Goal: Task Accomplishment & Management: Manage account settings

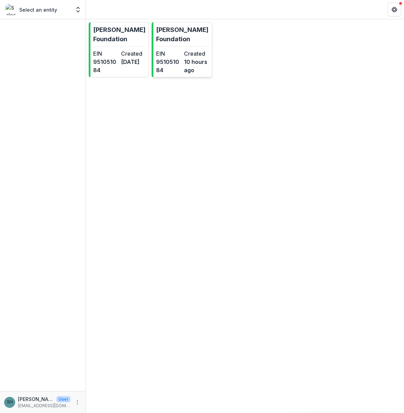
click at [183, 50] on div "EIN [US_EMPLOYER_IDENTIFICATION_NUMBER] Created 10 hours ago" at bounding box center [182, 61] width 53 height 25
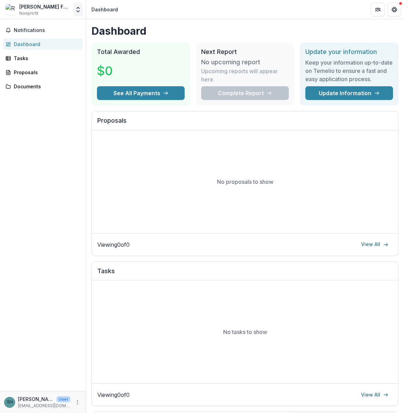
click at [79, 4] on button "Open entity switcher" at bounding box center [78, 10] width 10 height 14
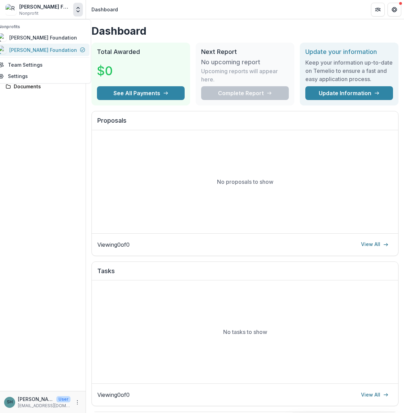
click at [53, 48] on div "[PERSON_NAME] Foundation" at bounding box center [43, 49] width 68 height 7
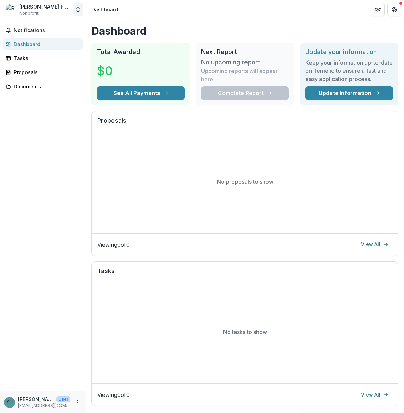
click at [77, 10] on icon "Open entity switcher" at bounding box center [78, 9] width 7 height 7
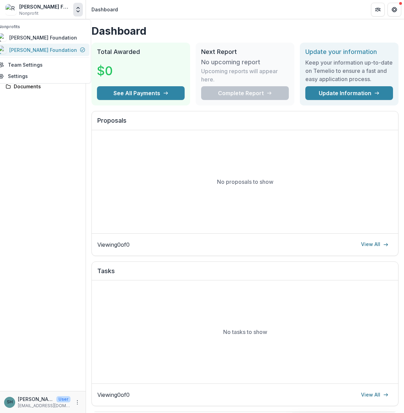
click at [60, 45] on link "[PERSON_NAME] Foundation" at bounding box center [41, 50] width 95 height 12
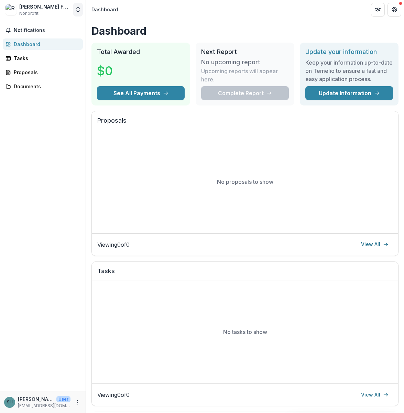
click at [80, 13] on button "Open entity switcher" at bounding box center [78, 10] width 10 height 14
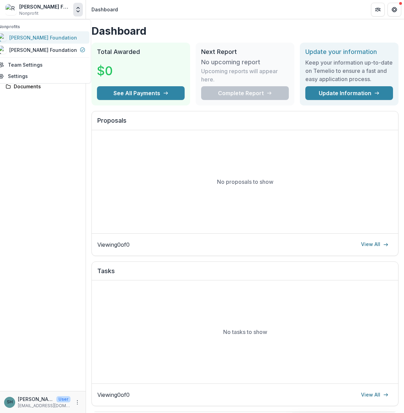
click at [45, 41] on div "[PERSON_NAME] Foundation" at bounding box center [43, 37] width 68 height 7
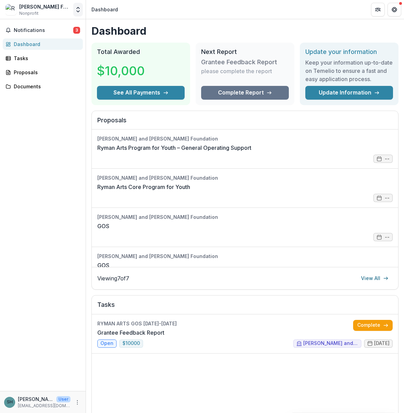
click at [79, 6] on icon "Open entity switcher" at bounding box center [78, 9] width 7 height 7
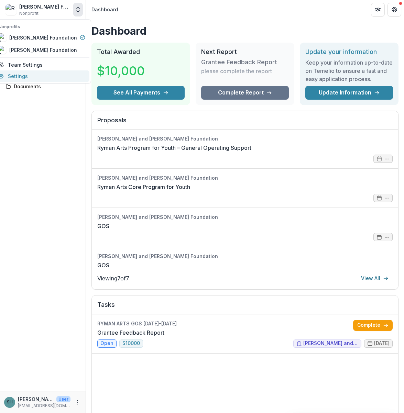
click at [39, 75] on link "Settings" at bounding box center [41, 75] width 95 height 11
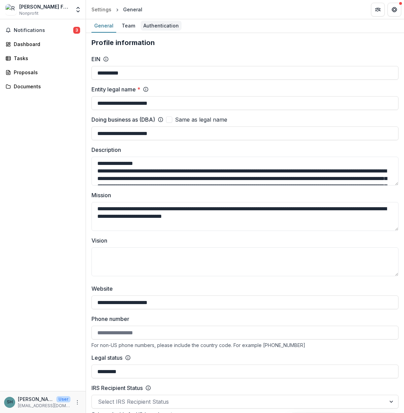
click at [156, 23] on div "Authentication" at bounding box center [161, 26] width 41 height 10
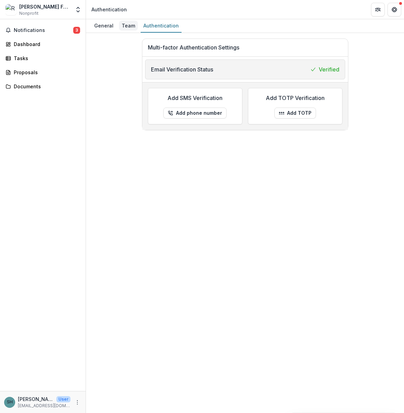
click at [131, 24] on div "Team" at bounding box center [128, 26] width 19 height 10
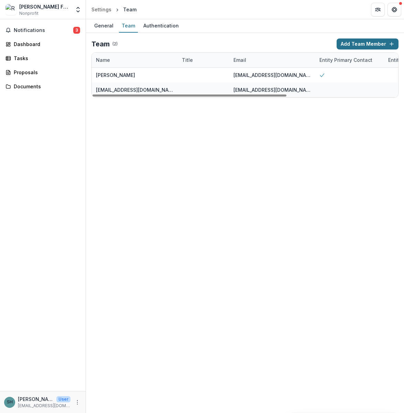
click at [362, 40] on button "Add Team Member" at bounding box center [367, 43] width 62 height 11
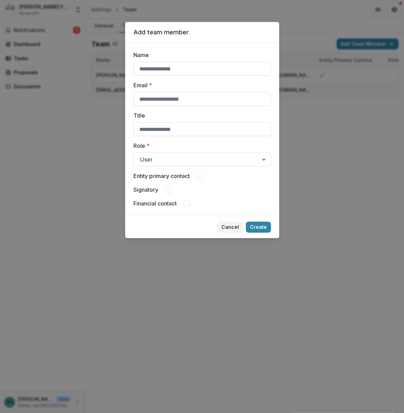
click at [371, 214] on div "Add team member Name Email * Title Role * User Entity primary contact Signatory…" at bounding box center [202, 206] width 404 height 413
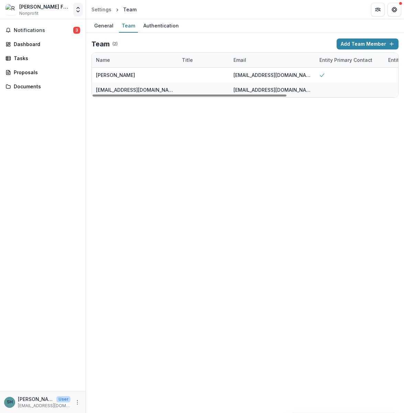
click at [82, 7] on button "Open entity switcher" at bounding box center [78, 10] width 10 height 14
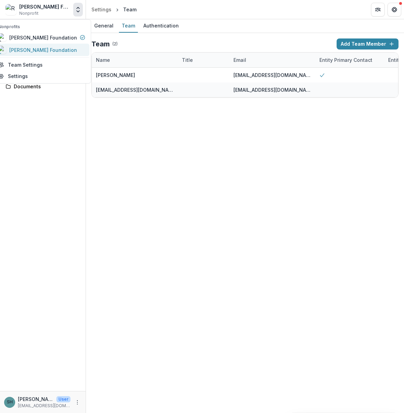
click at [70, 55] on link "[PERSON_NAME] Foundation" at bounding box center [41, 50] width 95 height 12
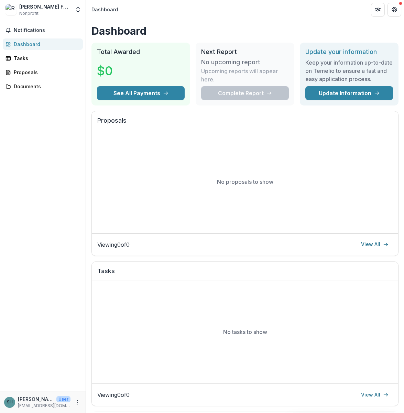
click at [385, 12] on div at bounding box center [386, 10] width 30 height 14
click at [389, 10] on button "Get Help" at bounding box center [394, 10] width 14 height 14
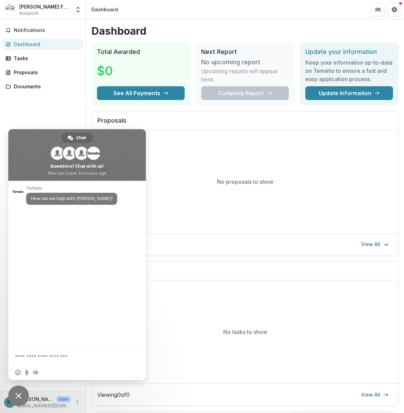
click at [232, 142] on div "No proposals to show" at bounding box center [245, 181] width 306 height 103
click at [17, 395] on span "Close chat" at bounding box center [18, 396] width 6 height 6
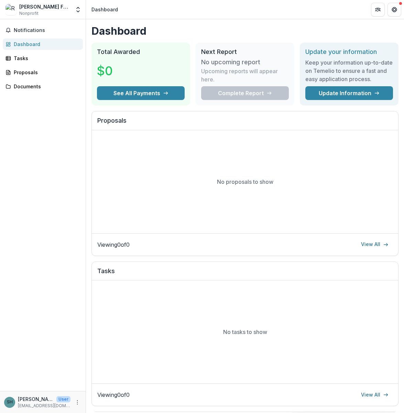
click at [80, 17] on div "[PERSON_NAME] Foundation Nonprofit Nonprofits [PERSON_NAME] Foundation [PERSON_…" at bounding box center [43, 11] width 86 height 16
click at [80, 13] on icon "Open entity switcher" at bounding box center [78, 9] width 7 height 7
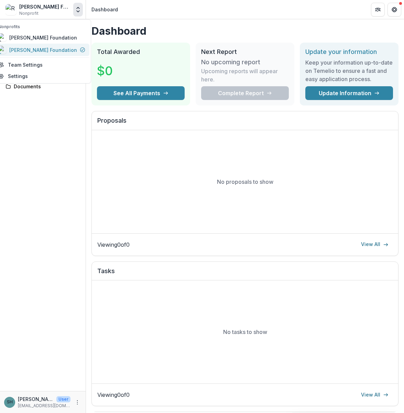
click at [76, 49] on div "[PERSON_NAME] Foundation" at bounding box center [43, 49] width 68 height 7
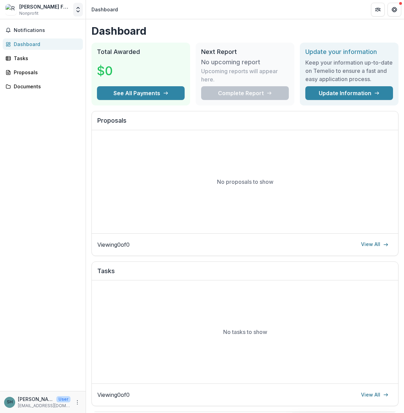
click at [81, 12] on icon "Open entity switcher" at bounding box center [78, 9] width 7 height 7
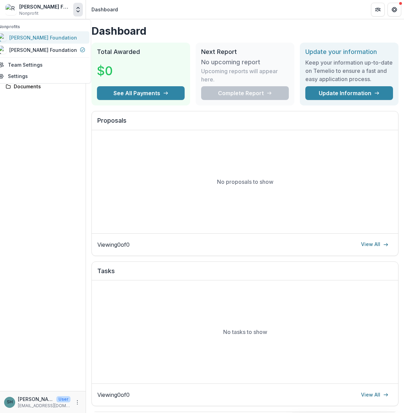
click at [75, 42] on link "[PERSON_NAME] Foundation" at bounding box center [41, 37] width 95 height 12
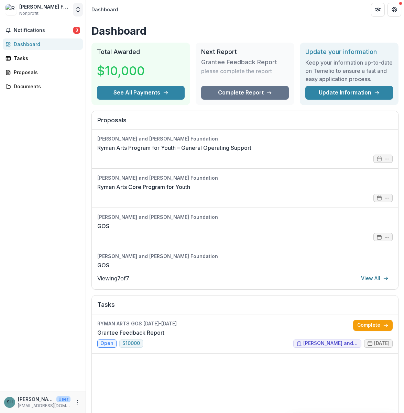
click at [78, 8] on icon "Open entity switcher" at bounding box center [78, 9] width 7 height 7
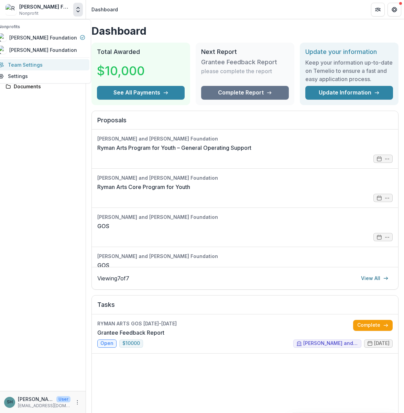
click at [54, 64] on link "Team Settings" at bounding box center [41, 64] width 95 height 11
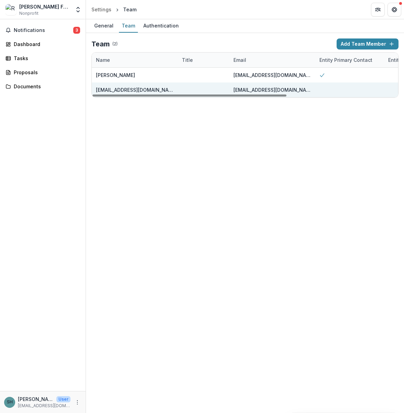
click at [374, 95] on div at bounding box center [349, 89] width 69 height 15
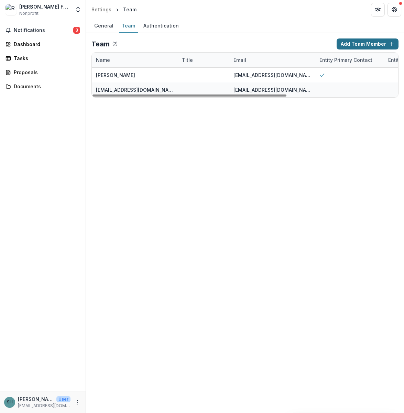
click at [360, 46] on button "Add Team Member" at bounding box center [367, 43] width 62 height 11
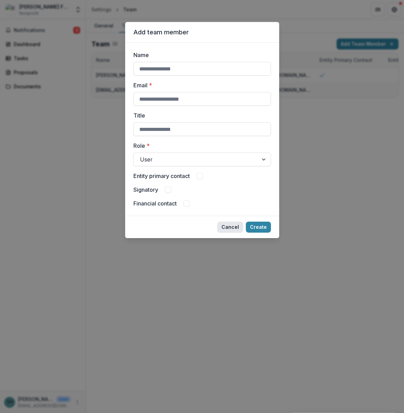
click at [236, 226] on button "Cancel" at bounding box center [230, 227] width 26 height 11
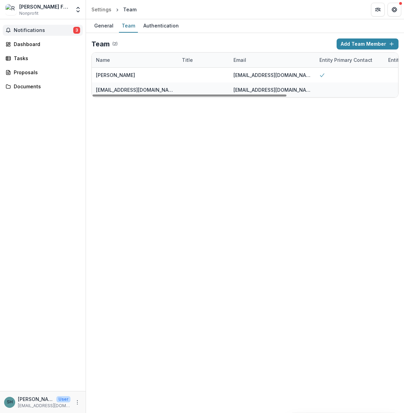
click at [46, 26] on button "Notifications 3" at bounding box center [43, 30] width 80 height 11
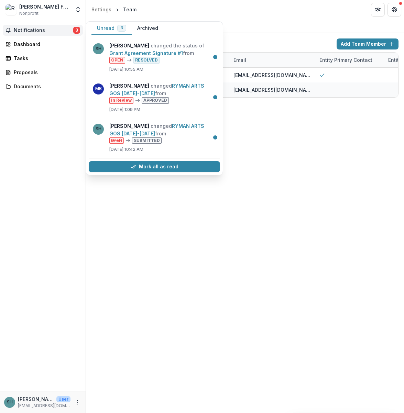
click at [131, 340] on div "General Team Authentication Team ( 2 ) Add Team Member Name Title Email Entity …" at bounding box center [245, 216] width 318 height 394
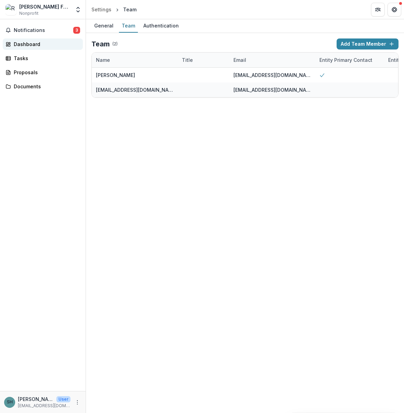
click at [44, 46] on div "Dashboard" at bounding box center [46, 44] width 64 height 7
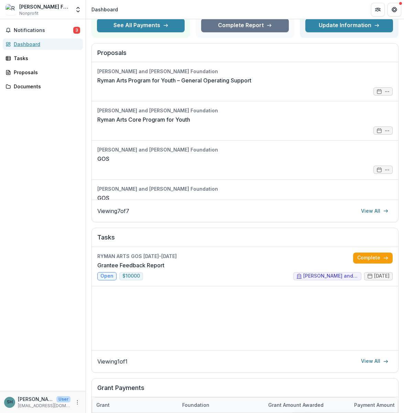
scroll to position [69, 0]
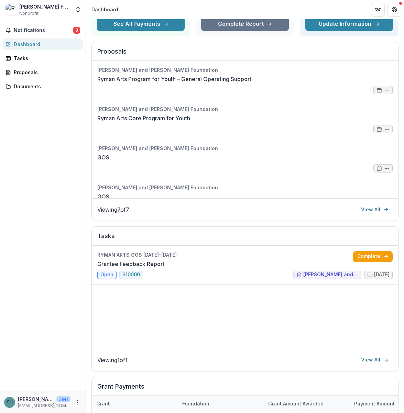
click at [255, 285] on div "RYMAN ARTS GOS [DATE]-[DATE] Grantee Feedback Report Complete open $ 10000 [PER…" at bounding box center [245, 297] width 306 height 103
click at [164, 268] on link "Grantee Feedback Report" at bounding box center [130, 264] width 67 height 8
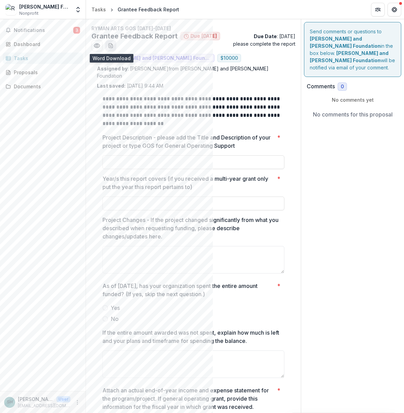
click at [110, 48] on button "download-word-button" at bounding box center [110, 45] width 11 height 11
click at [76, 11] on icon "Open entity switcher" at bounding box center [78, 9] width 7 height 7
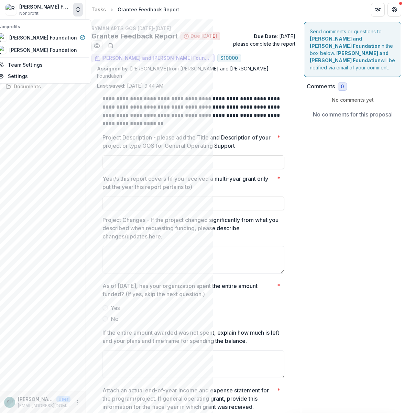
drag, startPoint x: 61, startPoint y: 46, endPoint x: 37, endPoint y: 143, distance: 99.6
click at [37, 143] on div "Notifications 3 Dashboard Tasks Proposals Documents" at bounding box center [43, 205] width 86 height 372
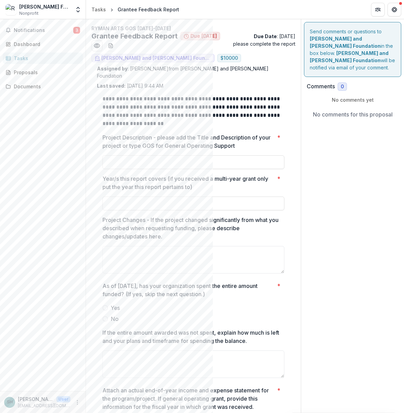
click at [45, 12] on div "[PERSON_NAME] Foundation Nonprofit" at bounding box center [44, 9] width 51 height 13
drag, startPoint x: 45, startPoint y: 12, endPoint x: 84, endPoint y: 109, distance: 104.4
click at [38, 178] on div "Notifications 3 Dashboard Tasks Proposals Documents" at bounding box center [43, 205] width 86 height 372
click at [81, 10] on button "Open entity switcher" at bounding box center [78, 10] width 10 height 14
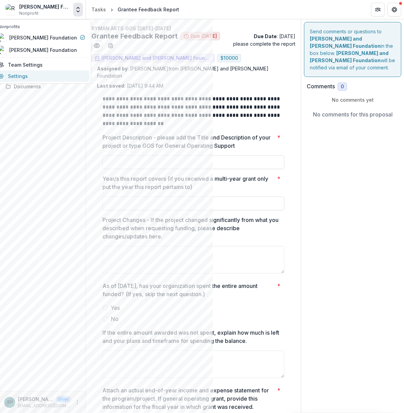
click at [49, 74] on link "Settings" at bounding box center [41, 75] width 95 height 11
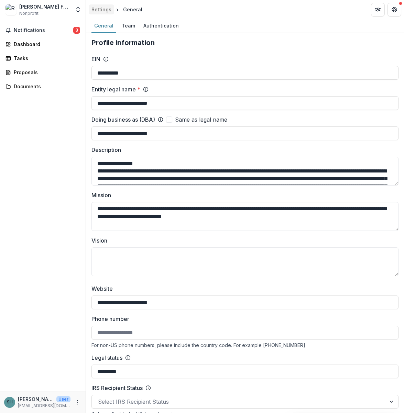
click at [96, 13] on link "Settings" at bounding box center [101, 9] width 25 height 10
click at [79, 7] on icon "Open entity switcher" at bounding box center [78, 9] width 7 height 7
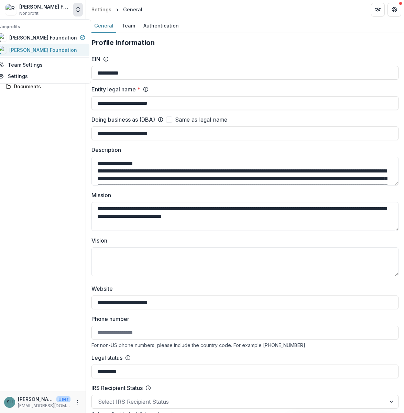
click at [62, 48] on div "[PERSON_NAME] Foundation" at bounding box center [43, 49] width 68 height 7
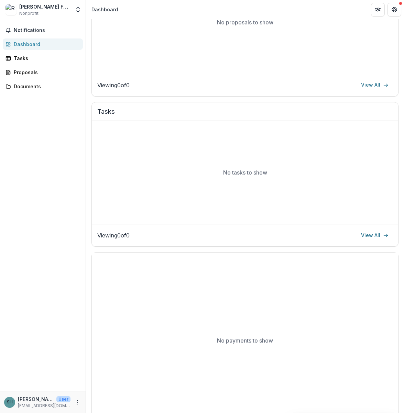
scroll to position [181, 0]
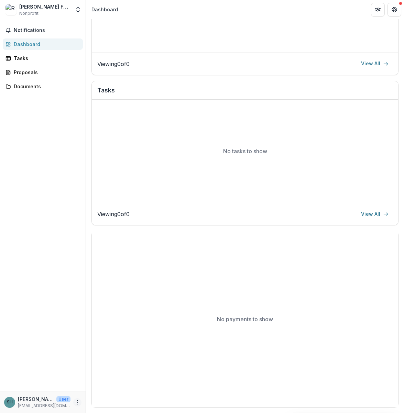
click at [81, 401] on button "More" at bounding box center [77, 402] width 8 height 8
click at [109, 387] on link "Settings" at bounding box center [123, 387] width 74 height 11
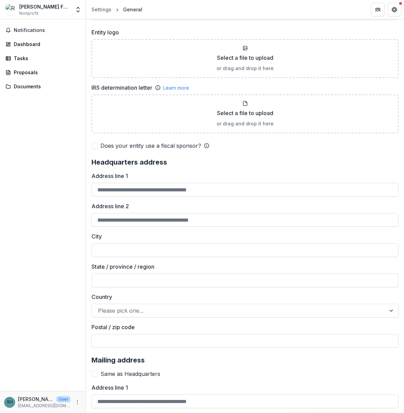
scroll to position [796, 0]
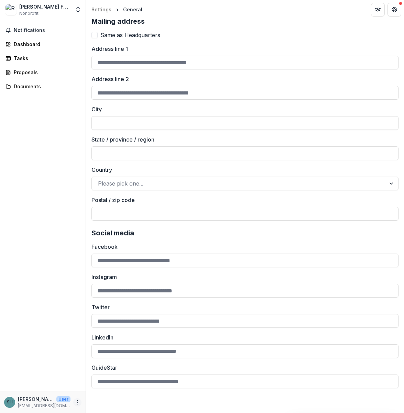
click at [74, 404] on button "More" at bounding box center [77, 402] width 8 height 8
click at [97, 401] on button "Logout" at bounding box center [123, 398] width 74 height 11
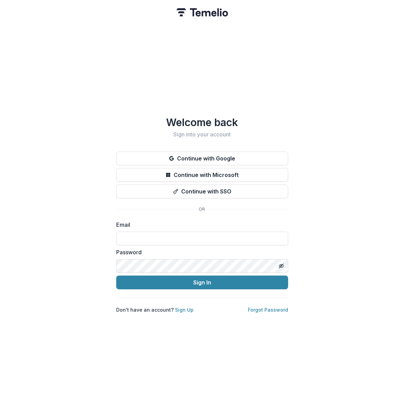
type input "**********"
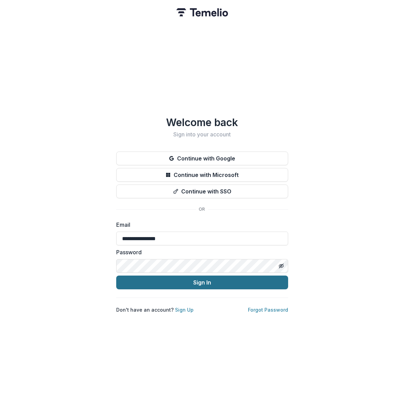
click at [214, 284] on button "Sign In" at bounding box center [202, 283] width 172 height 14
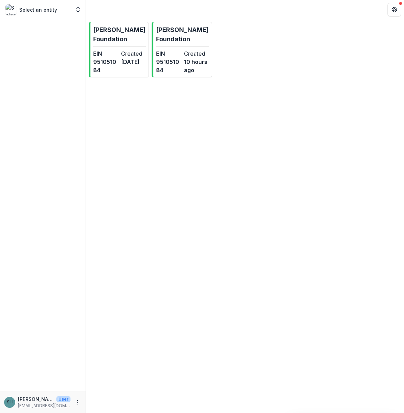
drag, startPoint x: 199, startPoint y: 62, endPoint x: 158, endPoint y: 253, distance: 195.4
click at [158, 253] on div "[PERSON_NAME] Foundation EIN [US_EMPLOYER_IDENTIFICATION_NUMBER] Created [DATE]…" at bounding box center [245, 216] width 318 height 394
drag, startPoint x: 187, startPoint y: 40, endPoint x: 190, endPoint y: 165, distance: 125.4
click at [190, 165] on div "Ryman-Carroll Foundation EIN 951051084 Created 3 years ago Ryman-Carroll Founda…" at bounding box center [245, 216] width 318 height 394
click at [115, 45] on link "Ryman-Carroll Foundation EIN 951051084 Created 3 years ago" at bounding box center [119, 49] width 60 height 55
